Goal: Find specific page/section

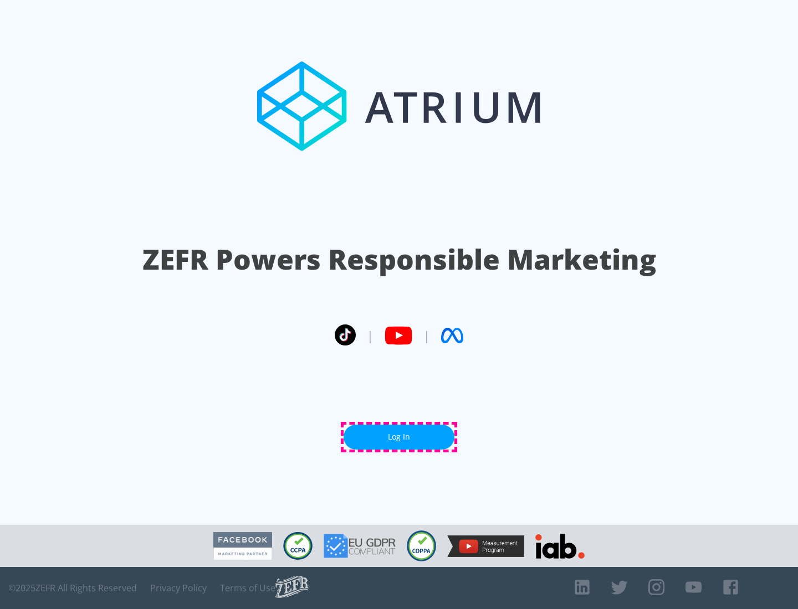
click at [399, 437] on link "Log In" at bounding box center [398, 437] width 111 height 25
